Goal: Task Accomplishment & Management: Manage account settings

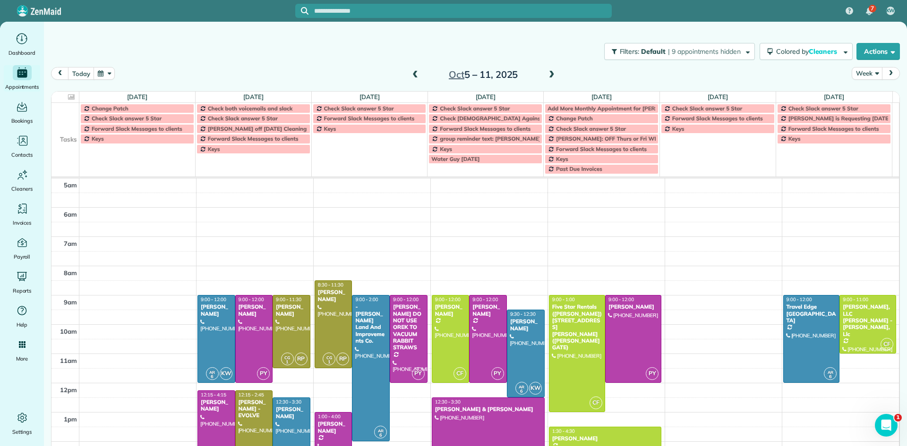
scroll to position [59, 0]
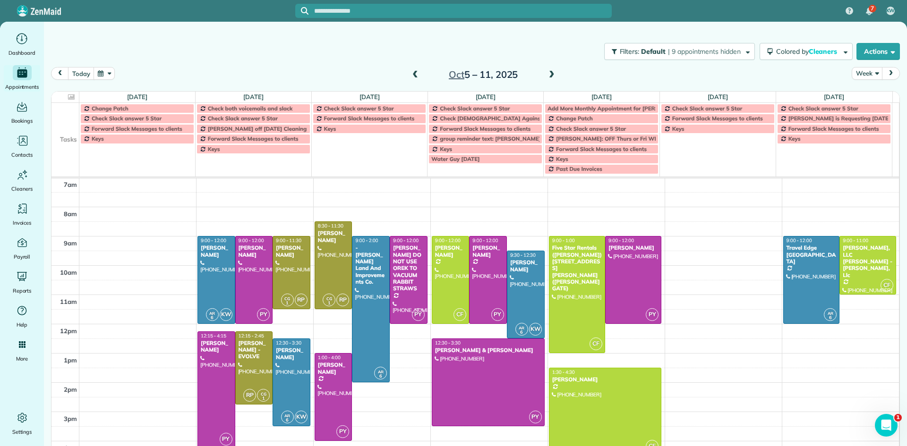
click at [549, 76] on span at bounding box center [551, 75] width 10 height 9
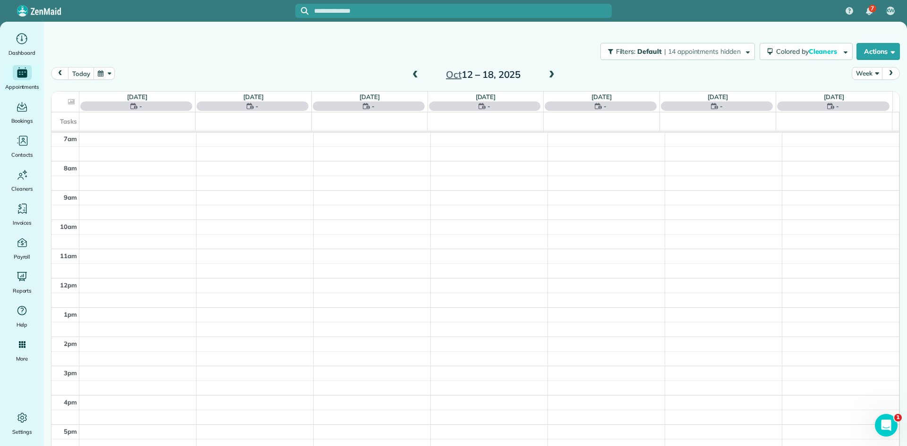
click at [549, 76] on span at bounding box center [551, 75] width 10 height 9
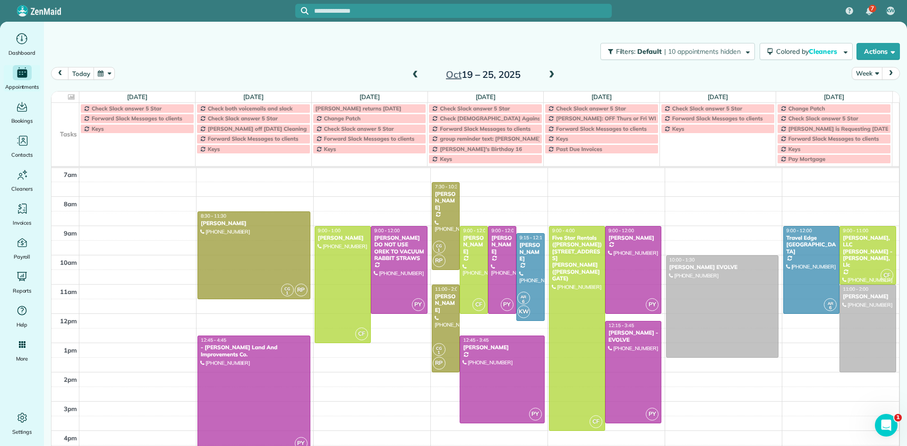
click at [549, 76] on span at bounding box center [551, 75] width 10 height 9
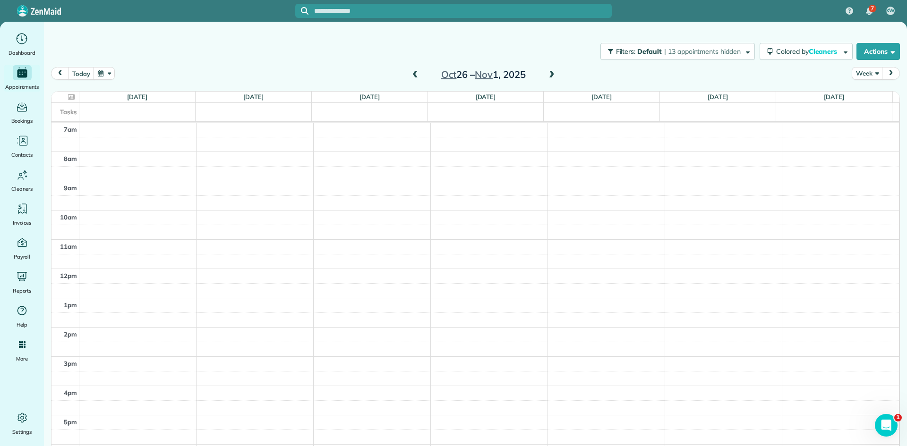
click at [413, 78] on span at bounding box center [415, 75] width 10 height 9
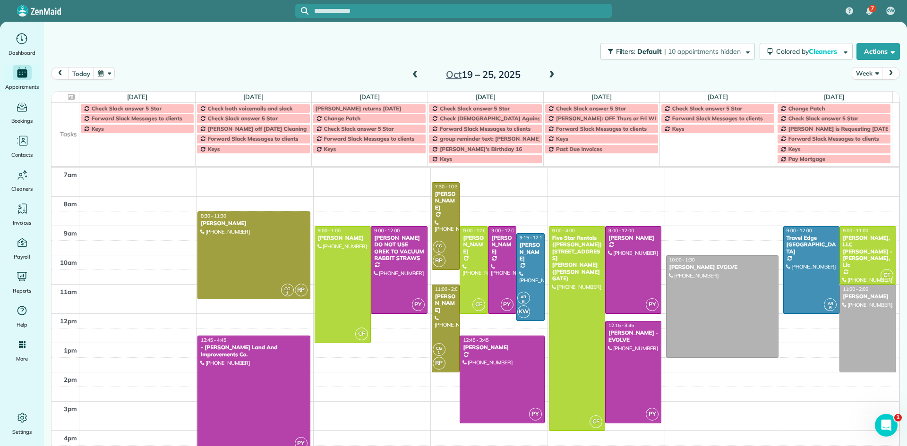
click at [548, 74] on span at bounding box center [551, 75] width 10 height 9
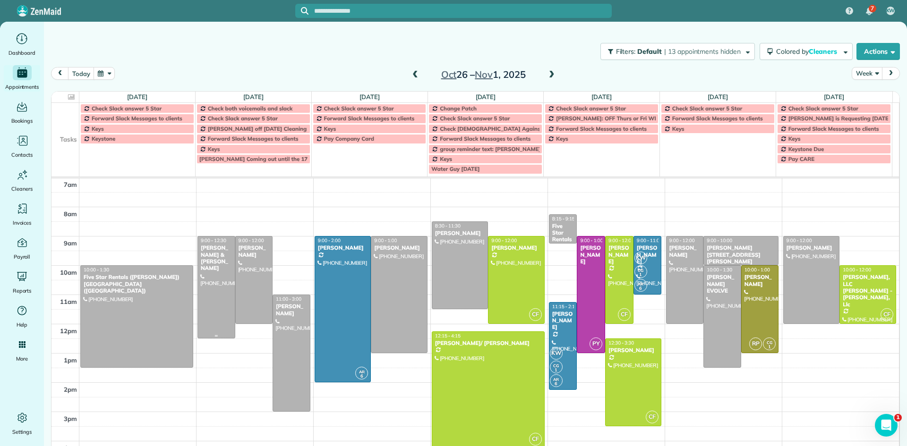
click at [211, 255] on div "[PERSON_NAME] & [PERSON_NAME]" at bounding box center [216, 258] width 32 height 27
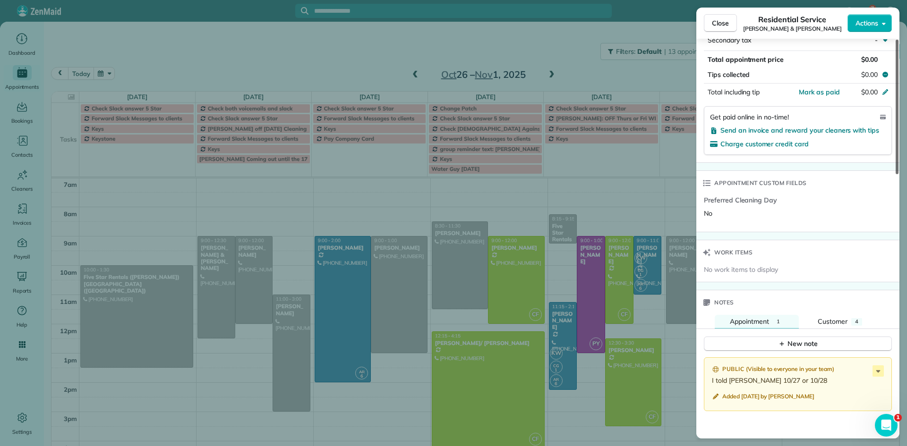
scroll to position [572, 0]
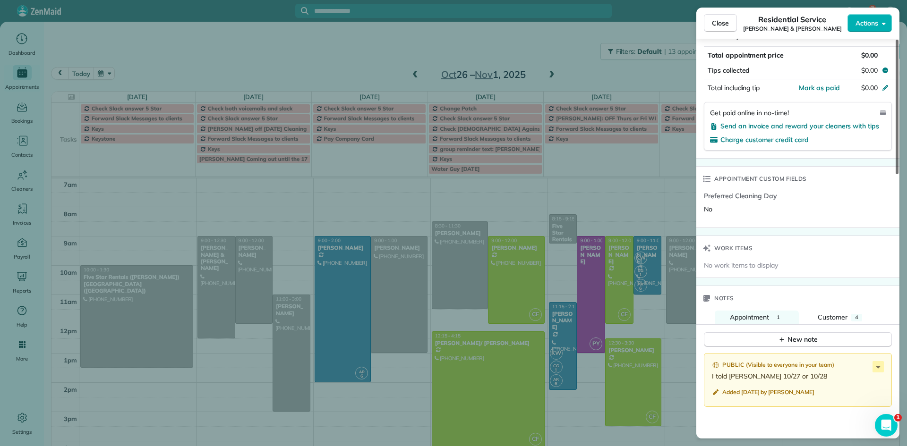
drag, startPoint x: 896, startPoint y: 162, endPoint x: 906, endPoint y: 355, distance: 192.9
click at [898, 174] on div at bounding box center [896, 107] width 3 height 135
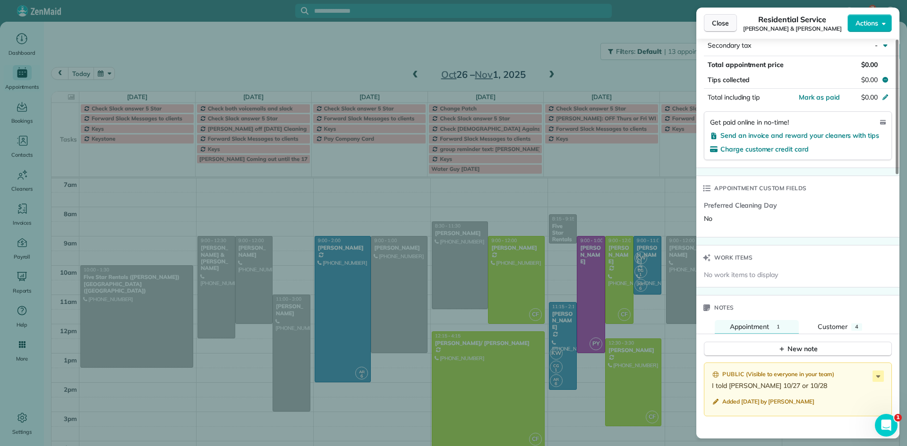
click at [721, 26] on span "Close" at bounding box center [720, 22] width 17 height 9
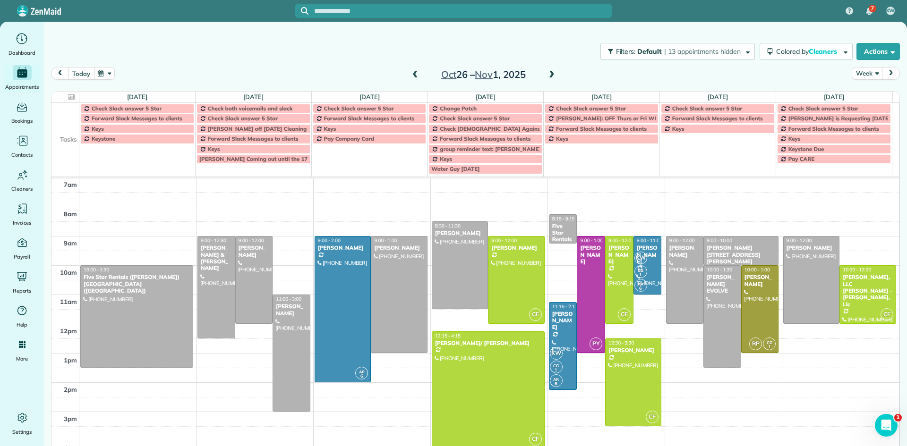
click at [79, 73] on button "today" at bounding box center [81, 73] width 26 height 13
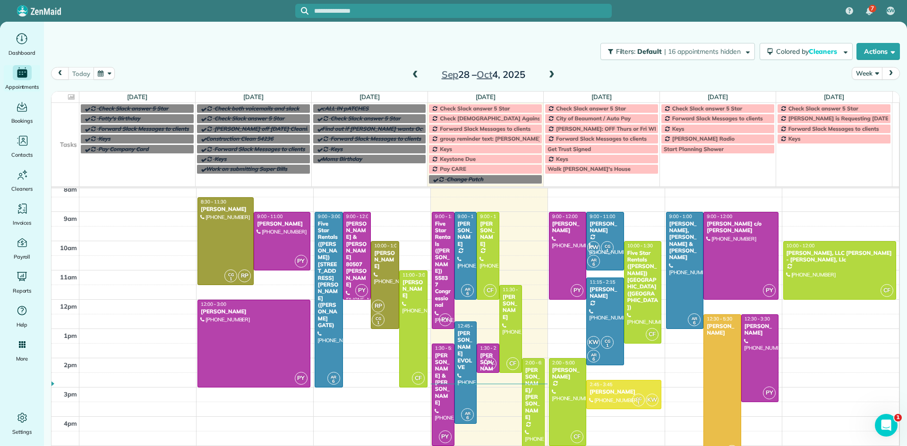
scroll to position [101, 0]
